Goal: Communication & Community: Ask a question

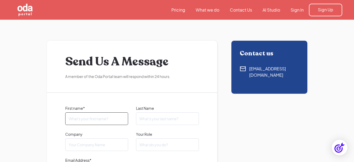
click at [95, 122] on input "First name*" at bounding box center [96, 118] width 63 height 13
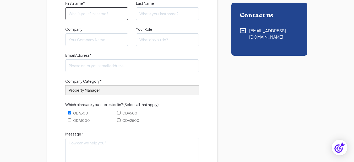
scroll to position [157, 0]
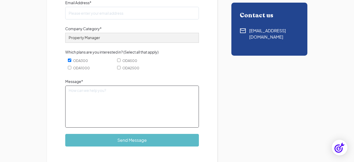
click at [88, 97] on textarea "Message*" at bounding box center [132, 106] width 134 height 42
paste textarea ""I noticed [PERSON_NAME] enhances property marketing for managers and photograp…"
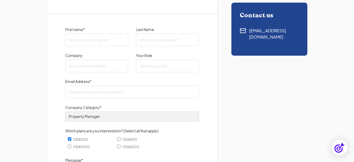
scroll to position [183, 0]
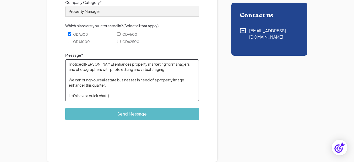
type textarea "I noticed [PERSON_NAME] enhances property marketing for managers and photograph…"
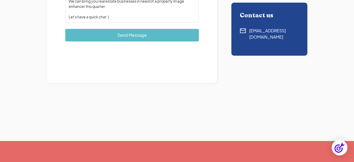
scroll to position [210, 0]
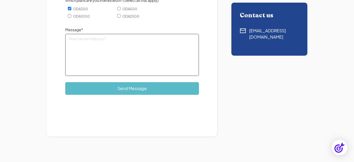
click at [83, 53] on textarea "Message*" at bounding box center [132, 55] width 134 height 42
click at [105, 61] on textarea "Message*" at bounding box center [132, 55] width 134 height 42
paste textarea ""I noticed [PERSON_NAME] enhances property marketing for managers and photograp…"
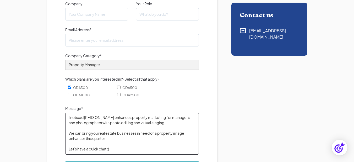
scroll to position [78, 0]
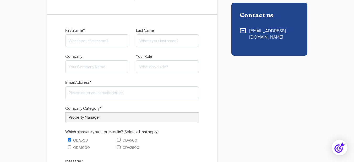
type textarea "I noticed [PERSON_NAME] enhances property marketing for managers and photograph…"
click at [90, 35] on input "First name*" at bounding box center [96, 40] width 63 height 13
paste input "[PERSON_NAME]"
click at [90, 41] on input "[PERSON_NAME]" at bounding box center [96, 40] width 63 height 13
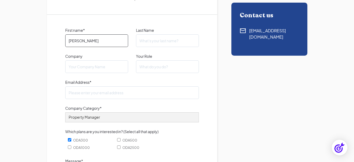
type input "[PERSON_NAME]"
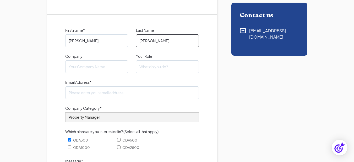
type input "[PERSON_NAME]"
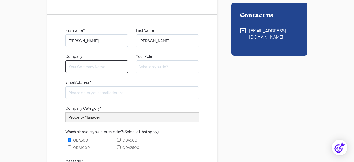
click at [107, 64] on input "Company" at bounding box center [96, 66] width 63 height 13
paste input "[PERSON_NAME]"
type input "[PERSON_NAME]"
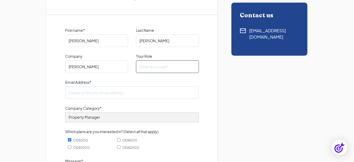
click at [148, 66] on input "Your Role" at bounding box center [167, 66] width 63 height 13
paste input "VP Marketing"
type input "VP Marketing"
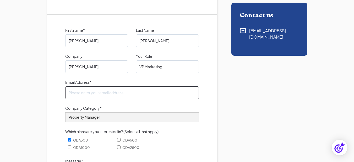
click at [96, 95] on input "Email Address*" at bounding box center [132, 92] width 134 height 13
paste input "[PERSON_NAME][EMAIL_ADDRESS][DOMAIN_NAME]"
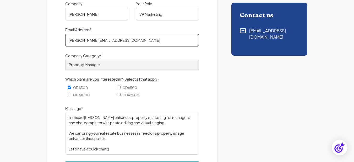
scroll to position [156, 0]
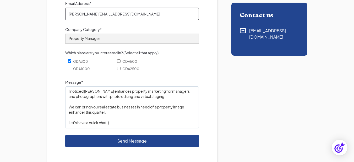
type input "[PERSON_NAME][EMAIL_ADDRESS][DOMAIN_NAME]"
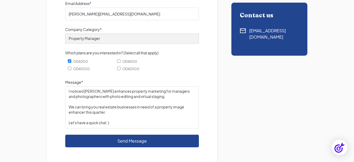
click at [109, 140] on input "Send Message" at bounding box center [132, 140] width 134 height 13
type input "Please wait..."
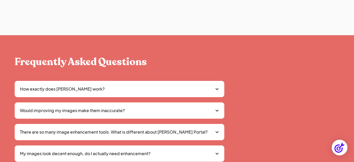
scroll to position [33, 0]
